Goal: Find specific page/section: Find specific page/section

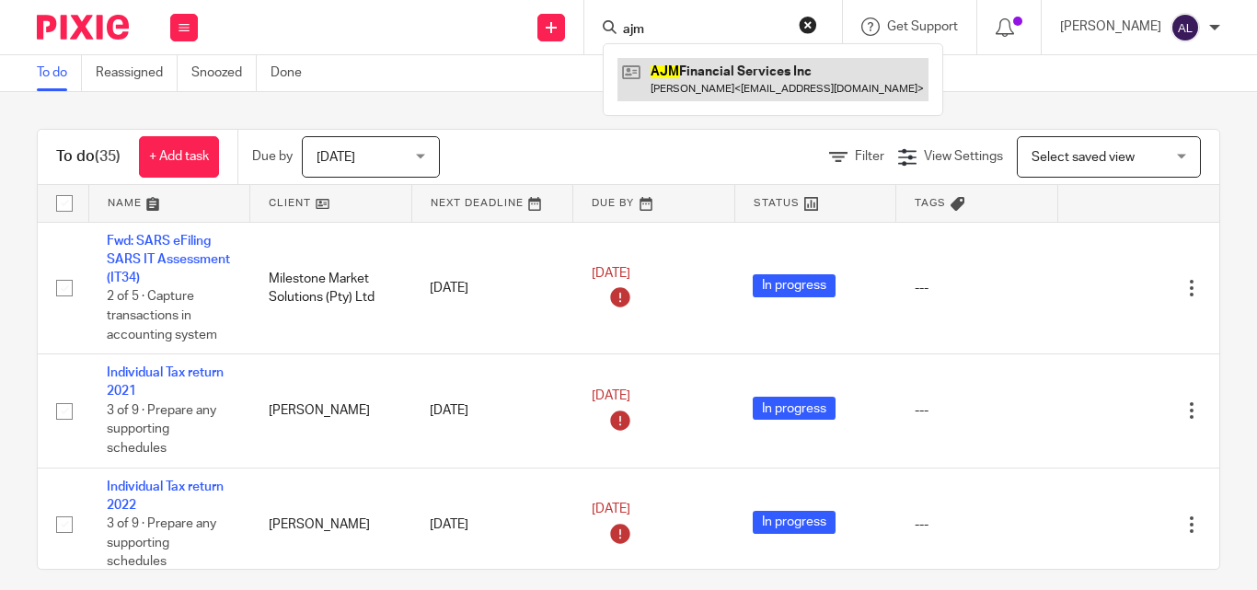
type input "ajm"
click at [669, 76] on link at bounding box center [772, 79] width 311 height 42
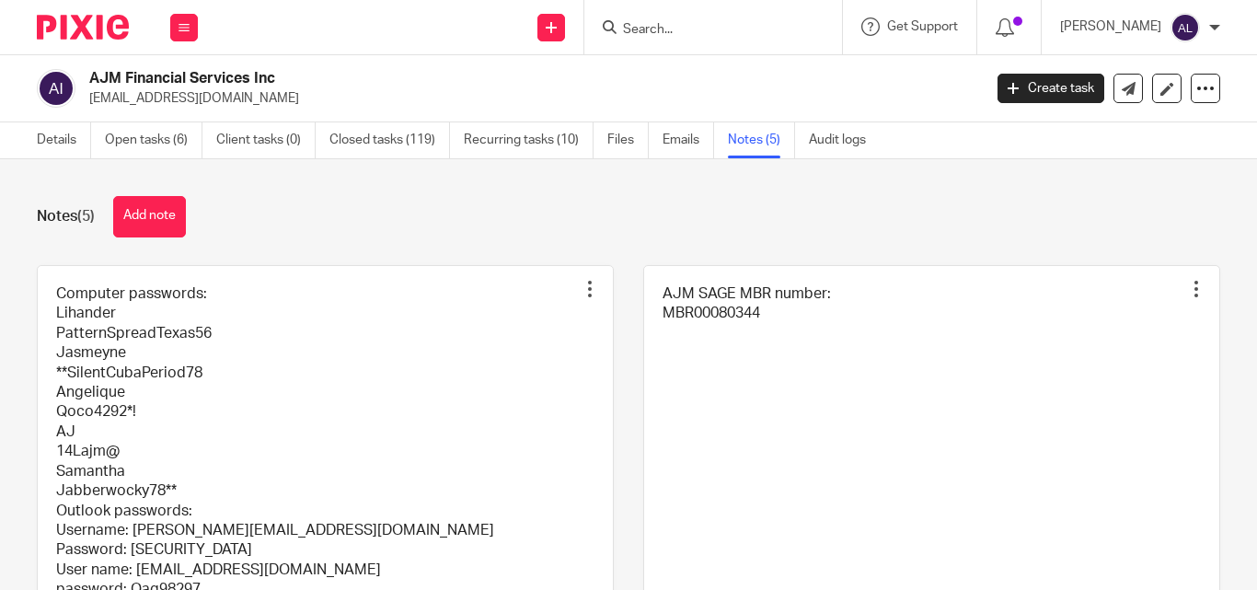
click at [272, 372] on link at bounding box center [325, 472] width 575 height 413
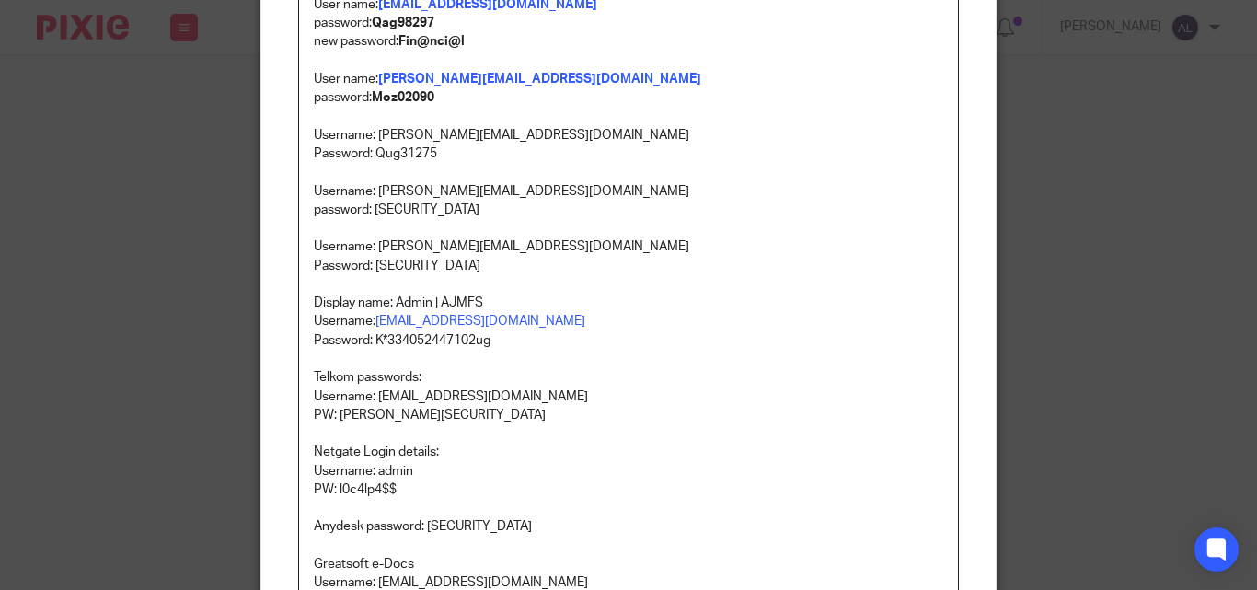
scroll to position [590, 0]
